Goal: Task Accomplishment & Management: Use online tool/utility

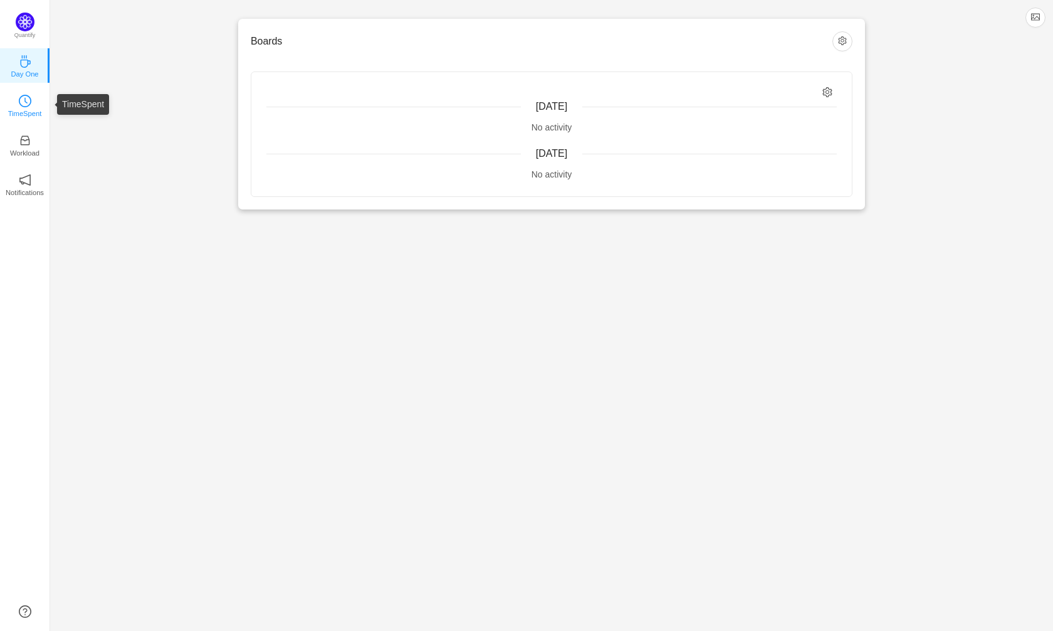
click at [30, 102] on icon "icon: clock-circle" at bounding box center [25, 101] width 13 height 13
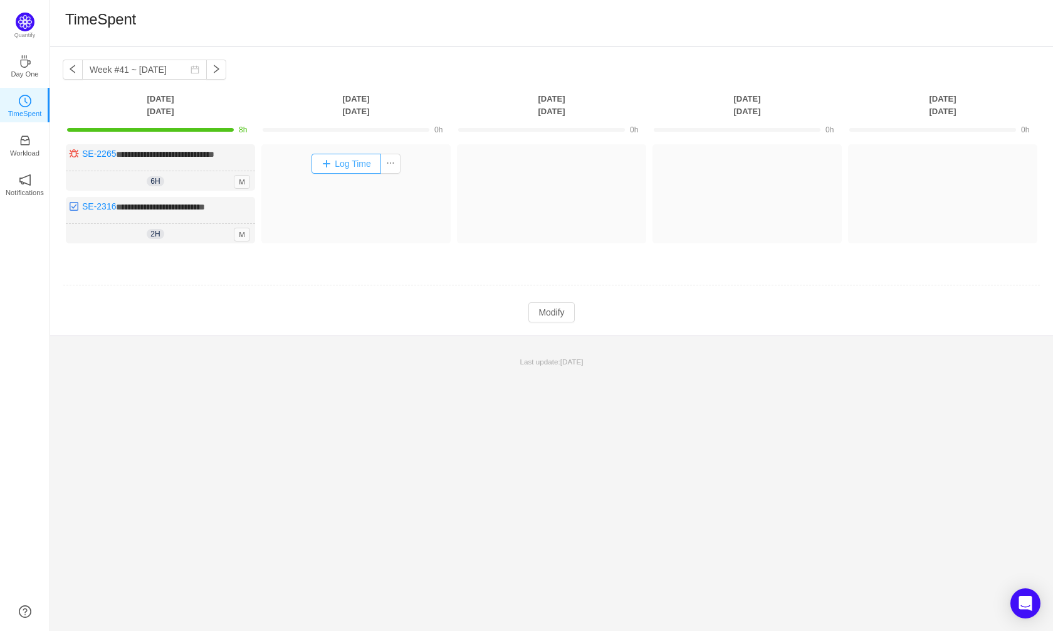
click at [350, 162] on button "Log Time" at bounding box center [347, 164] width 70 height 20
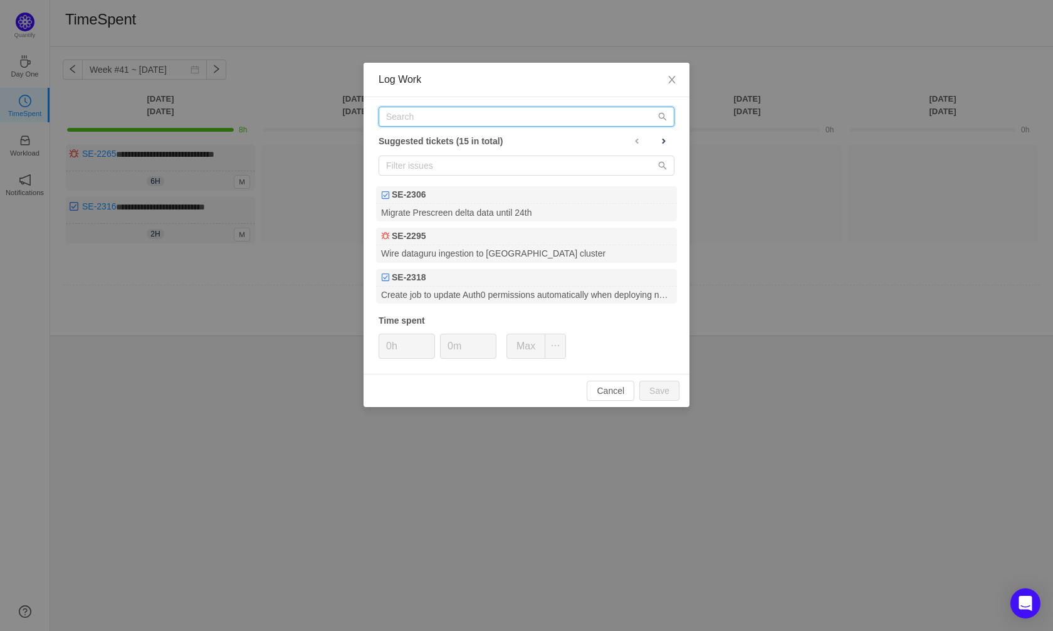
click at [420, 112] on input "text" at bounding box center [527, 117] width 296 height 20
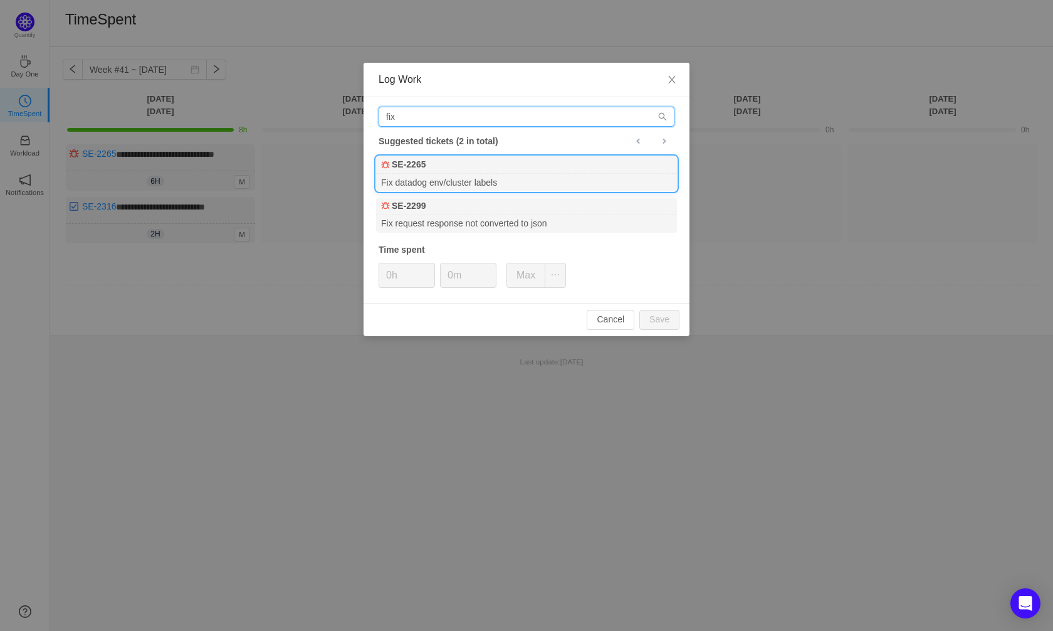
type input "fix"
click at [440, 184] on div "Fix datadog env/cluster labels" at bounding box center [526, 182] width 301 height 17
click at [391, 271] on input "0h" at bounding box center [406, 275] width 55 height 24
click at [660, 322] on button "Save" at bounding box center [660, 320] width 40 height 20
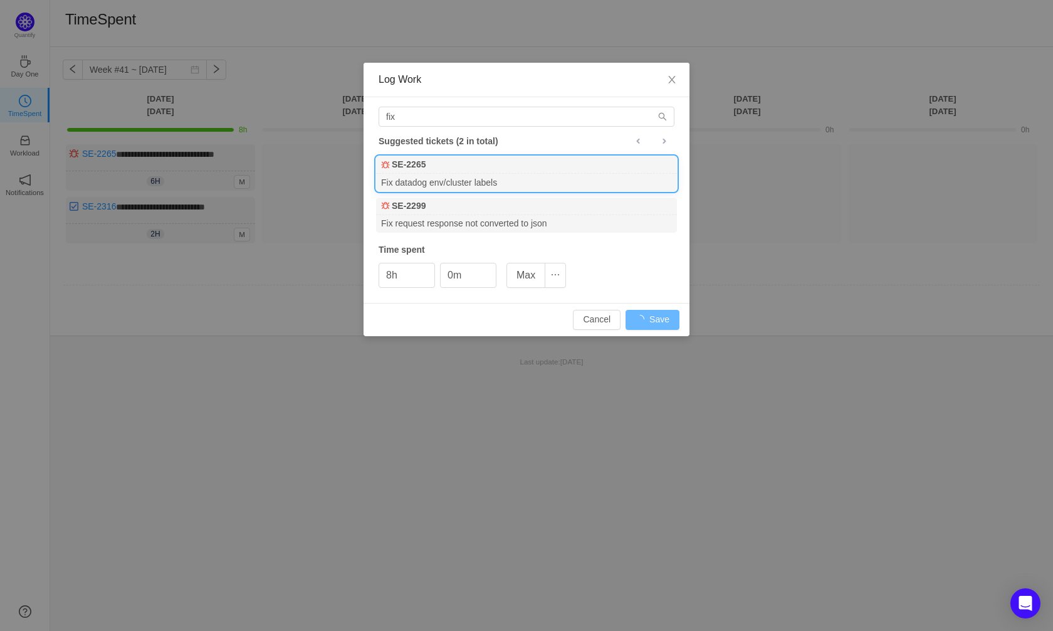
type input "0h"
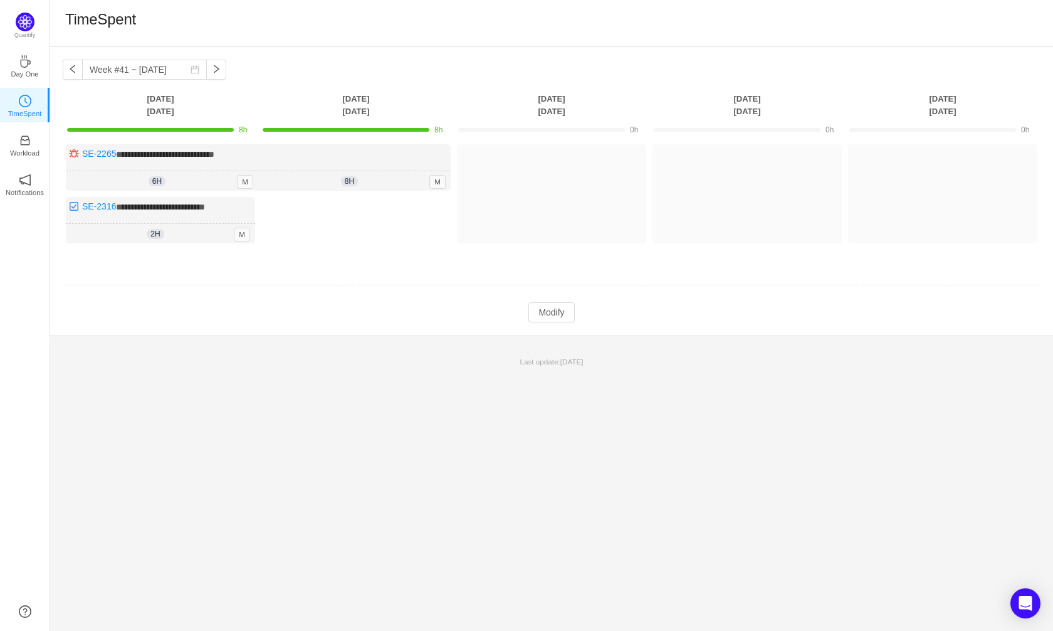
click at [439, 548] on div "**********" at bounding box center [551, 339] width 1003 height 584
